Goal: Task Accomplishment & Management: Use online tool/utility

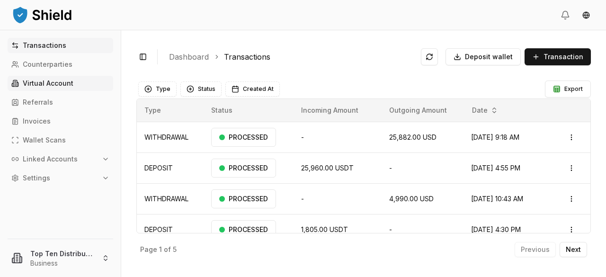
click at [55, 83] on p "Virtual Account" at bounding box center [48, 83] width 51 height 7
click at [45, 83] on p "Virtual Account" at bounding box center [48, 83] width 51 height 7
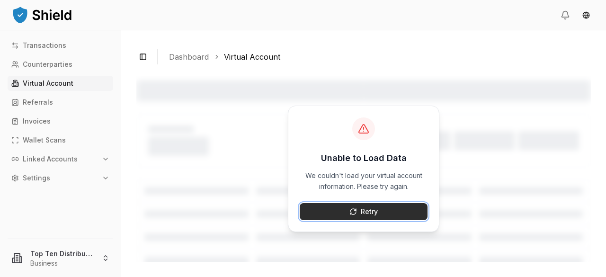
click at [379, 213] on button "Retry" at bounding box center [364, 211] width 128 height 17
click at [197, 70] on div "Toggle Sidebar Dashboard Virtual Account Unable to Load Data We couldn't load y…" at bounding box center [363, 153] width 485 height 247
click at [27, 83] on p "Virtual Account" at bounding box center [48, 83] width 51 height 7
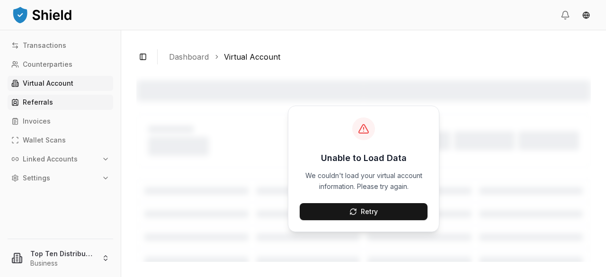
click at [37, 104] on p "Referrals" at bounding box center [38, 102] width 30 height 7
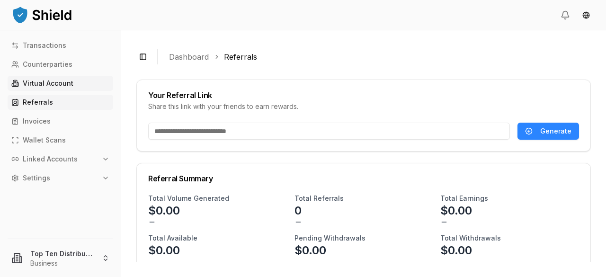
click at [36, 83] on p "Virtual Account" at bounding box center [48, 83] width 51 height 7
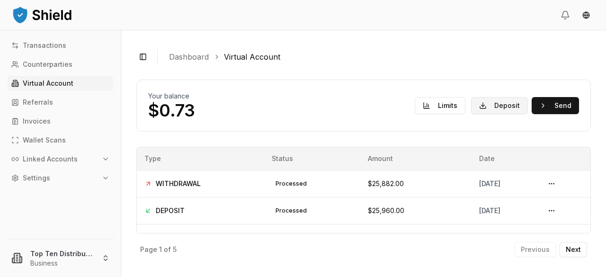
click at [496, 107] on button "Deposit" at bounding box center [499, 105] width 57 height 17
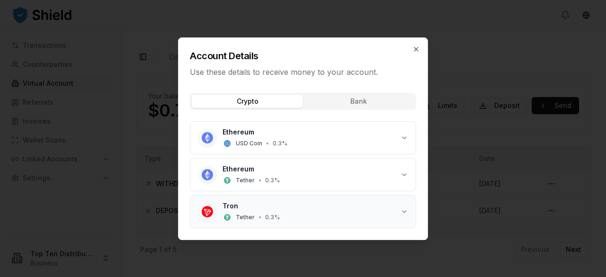
click at [346, 215] on div "Tron Tether • 0.3 %" at bounding box center [312, 211] width 178 height 21
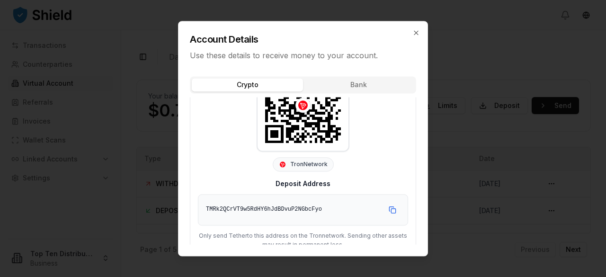
scroll to position [184, 0]
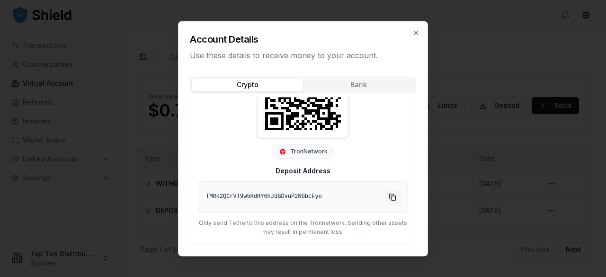
click at [385, 198] on button "Copy to clipboard" at bounding box center [392, 197] width 15 height 15
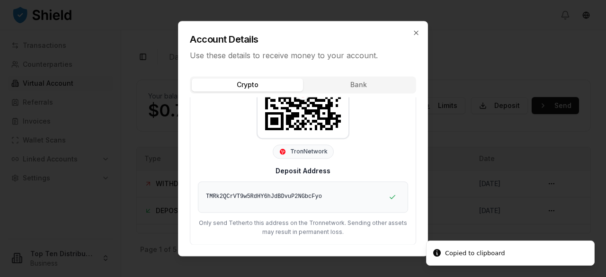
click at [459, 30] on div at bounding box center [303, 138] width 606 height 277
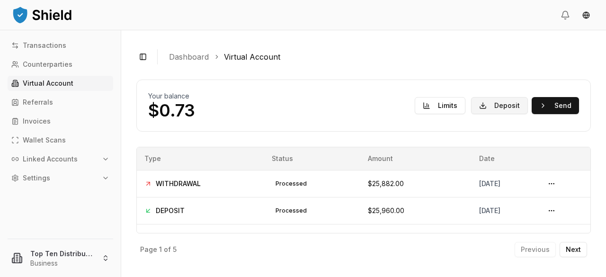
click at [502, 105] on button "Deposit" at bounding box center [499, 105] width 57 height 17
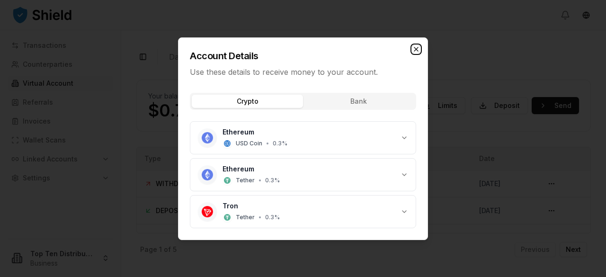
click at [418, 48] on icon "button" at bounding box center [417, 49] width 8 height 8
